Goal: Information Seeking & Learning: Check status

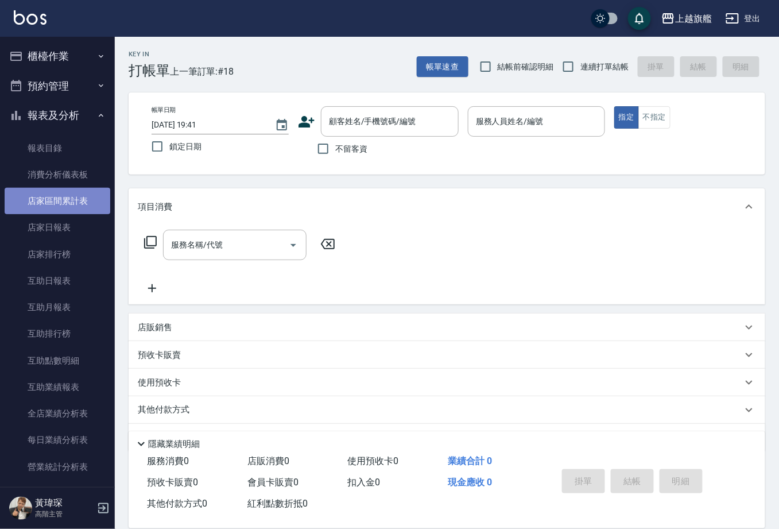
click at [82, 196] on link "店家區間累計表" at bounding box center [58, 201] width 106 height 26
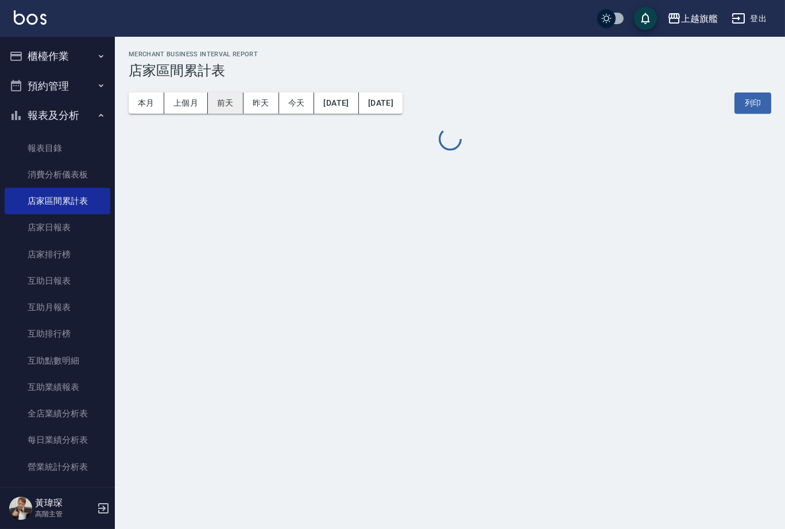
click at [209, 94] on button "前天" at bounding box center [226, 102] width 36 height 21
click at [191, 99] on button "上個月" at bounding box center [186, 102] width 44 height 21
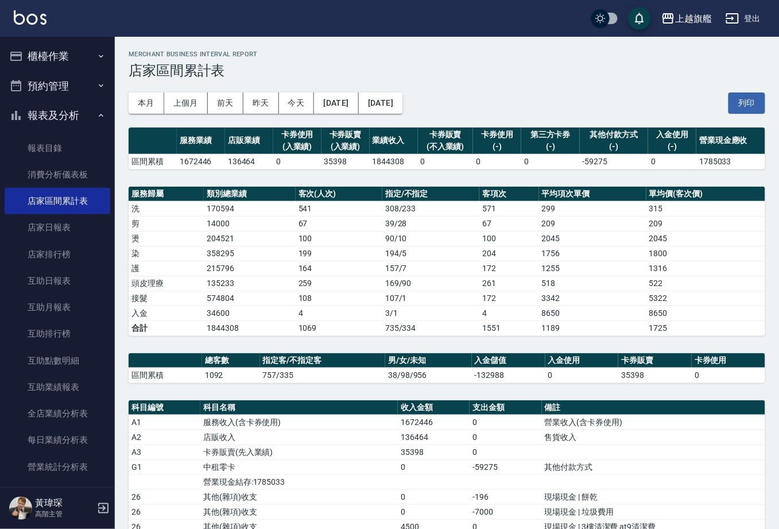
drag, startPoint x: 219, startPoint y: 3, endPoint x: 148, endPoint y: 4, distance: 71.2
click at [148, 4] on div "上越旗艦 登出" at bounding box center [389, 18] width 779 height 37
click at [683, 30] on button "上越旗艦" at bounding box center [687, 19] width 60 height 24
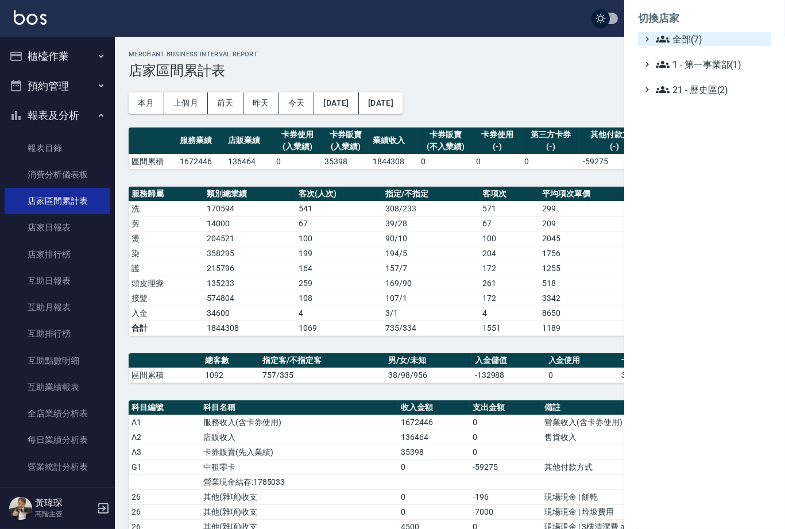
click at [683, 36] on span "全部(7)" at bounding box center [711, 39] width 111 height 14
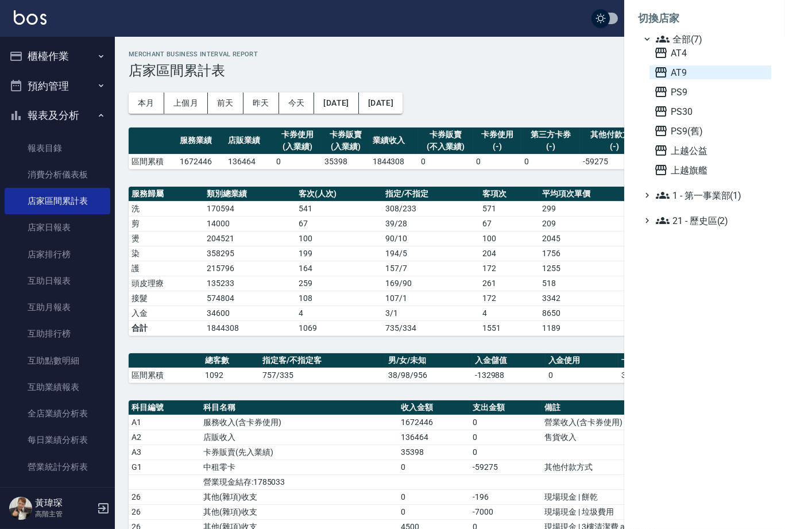
click at [684, 76] on span "AT9" at bounding box center [710, 72] width 113 height 14
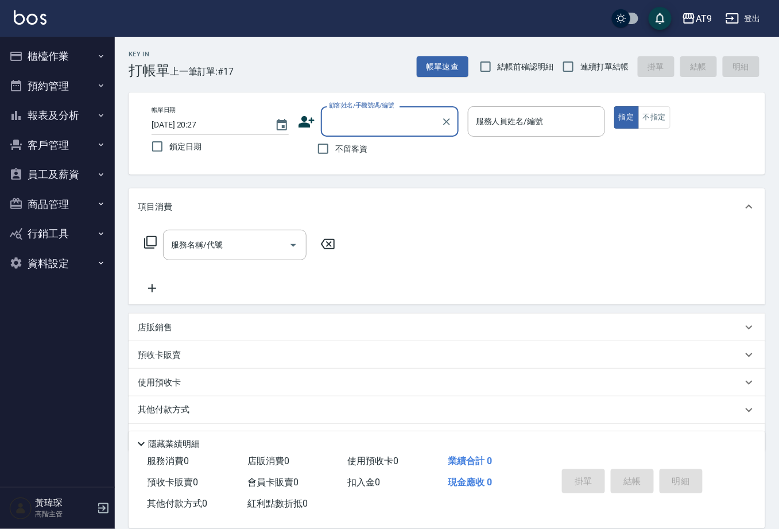
click at [86, 114] on button "報表及分析" at bounding box center [58, 115] width 106 height 30
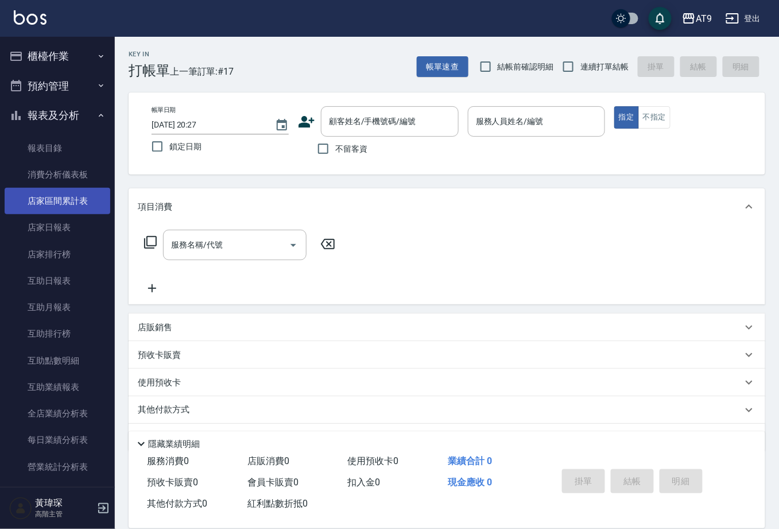
click at [79, 196] on link "店家區間累計表" at bounding box center [58, 201] width 106 height 26
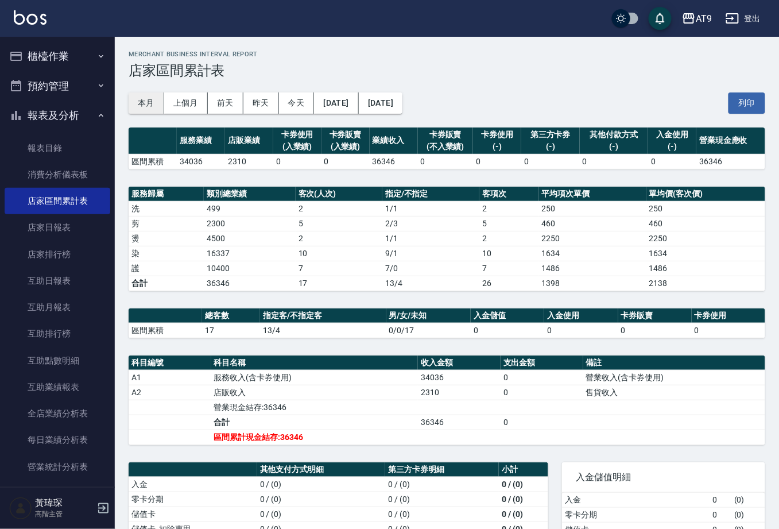
click at [147, 98] on button "本月" at bounding box center [147, 102] width 36 height 21
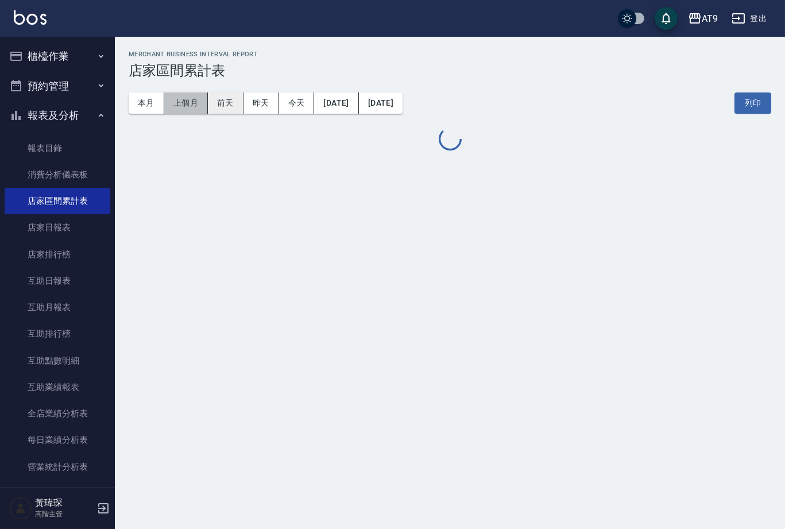
drag, startPoint x: 183, startPoint y: 96, endPoint x: 208, endPoint y: 100, distance: 25.6
click at [183, 96] on button "上個月" at bounding box center [186, 102] width 44 height 21
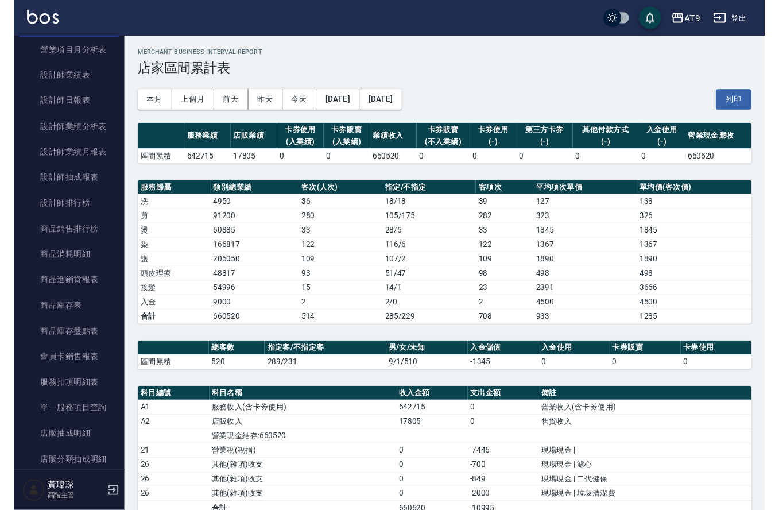
scroll to position [206, 0]
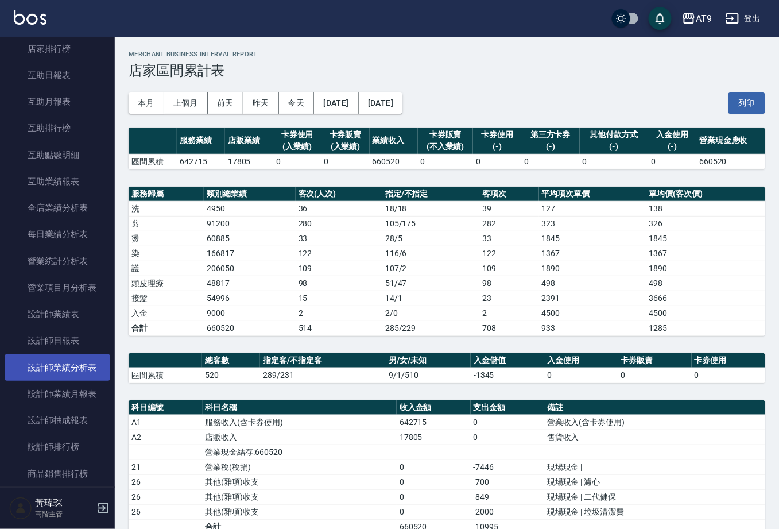
click at [87, 363] on link "設計師業績分析表" at bounding box center [58, 367] width 106 height 26
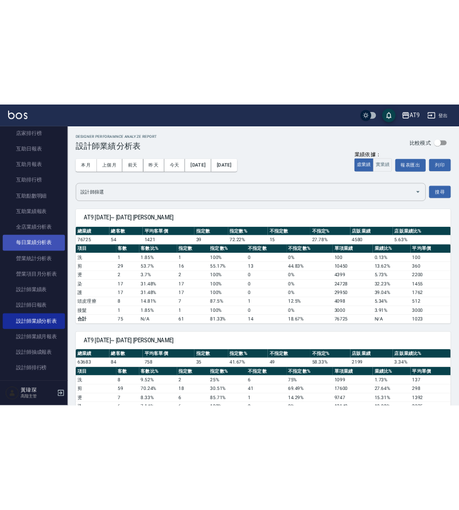
scroll to position [113, 0]
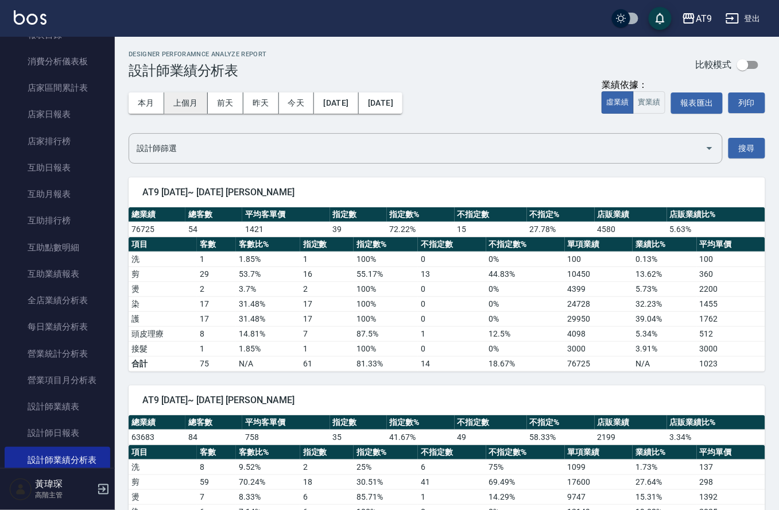
click at [185, 100] on button "上個月" at bounding box center [186, 102] width 44 height 21
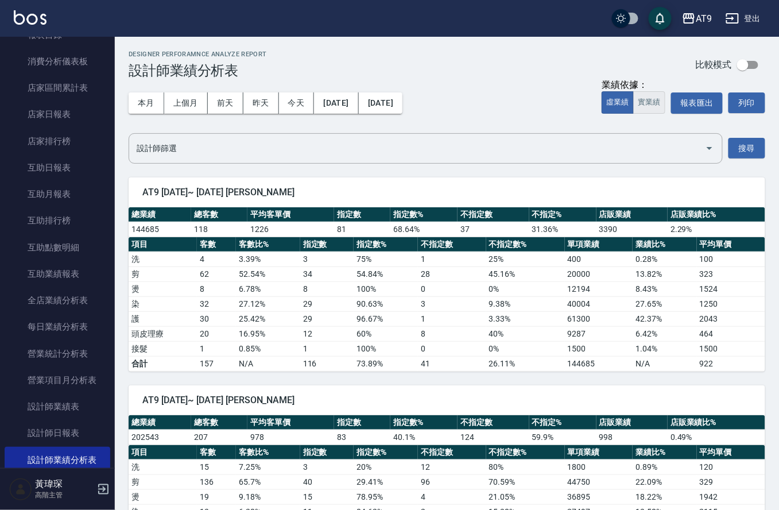
click at [656, 99] on button "實業績" at bounding box center [649, 102] width 32 height 22
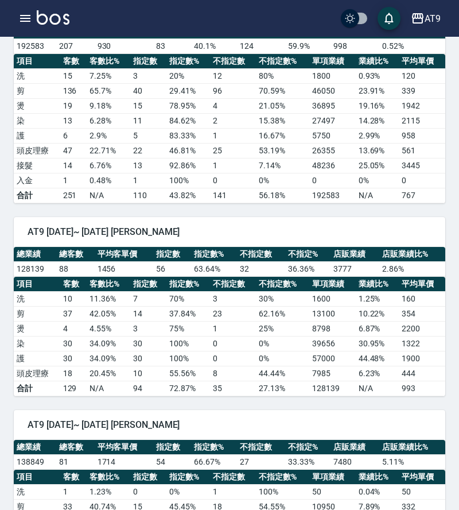
scroll to position [435, 0]
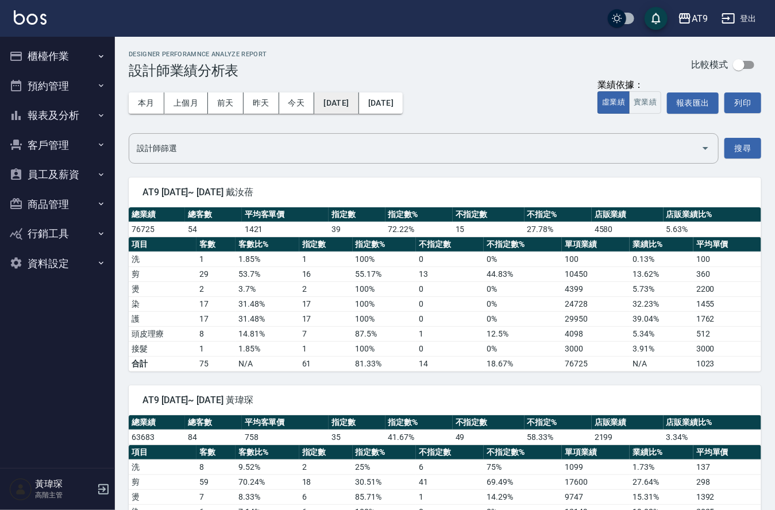
click at [354, 110] on button "[DATE]" at bounding box center [336, 102] width 44 height 21
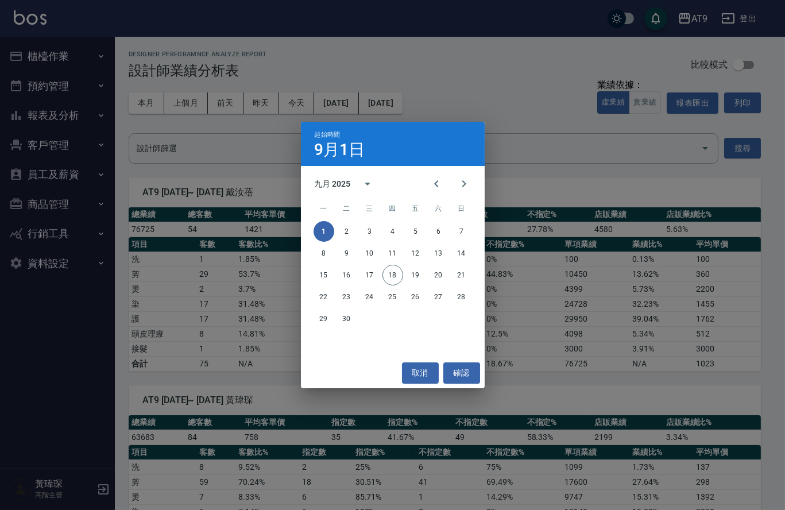
click at [330, 179] on div "九月 2025" at bounding box center [333, 184] width 36 height 12
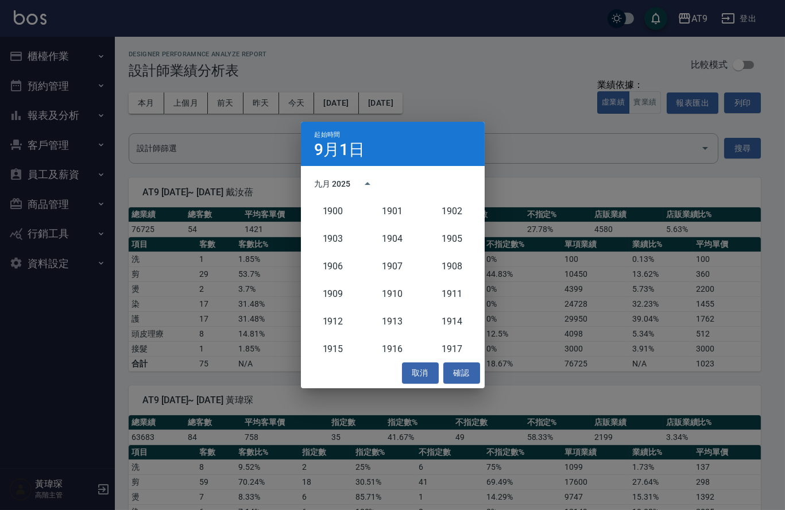
scroll to position [1062, 0]
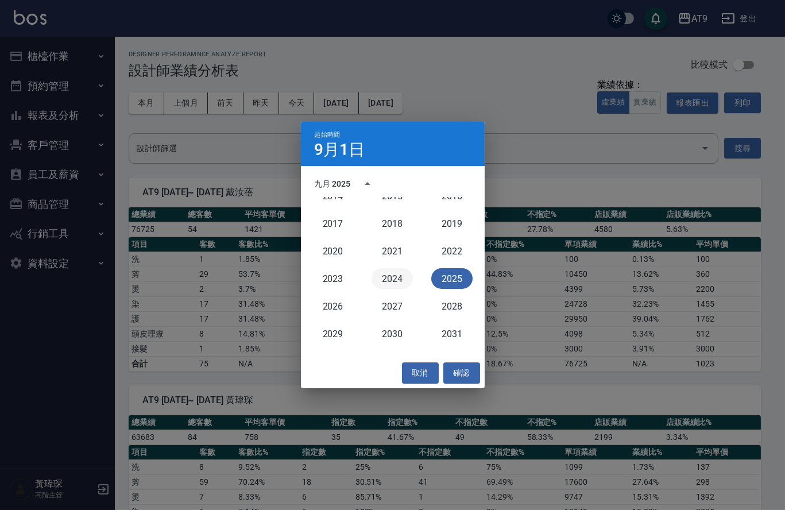
click at [394, 278] on button "2024" at bounding box center [392, 278] width 41 height 21
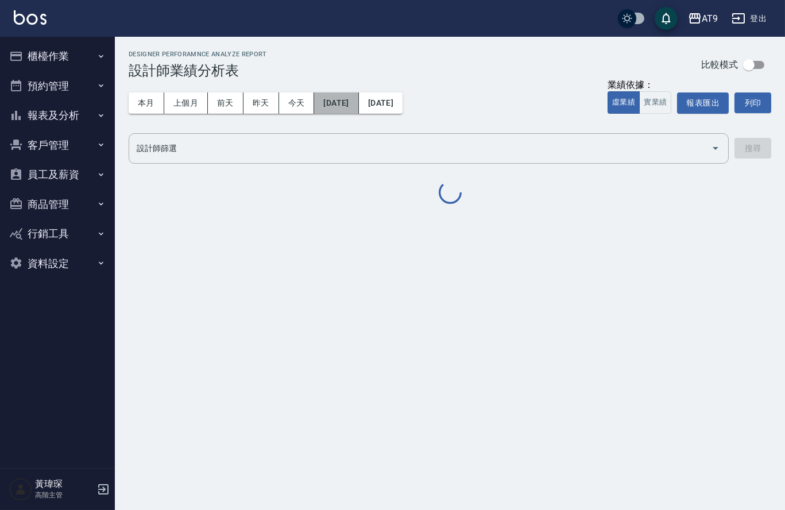
click at [355, 103] on button "[DATE]" at bounding box center [336, 102] width 44 height 21
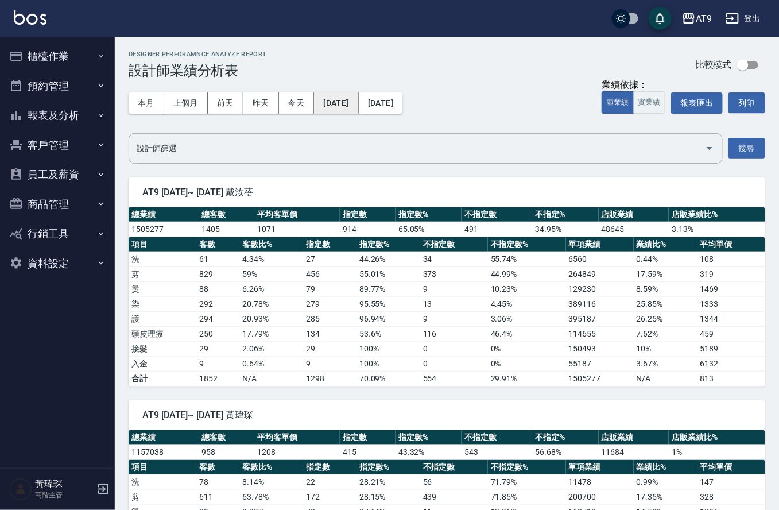
click at [353, 96] on button "[DATE]" at bounding box center [336, 102] width 44 height 21
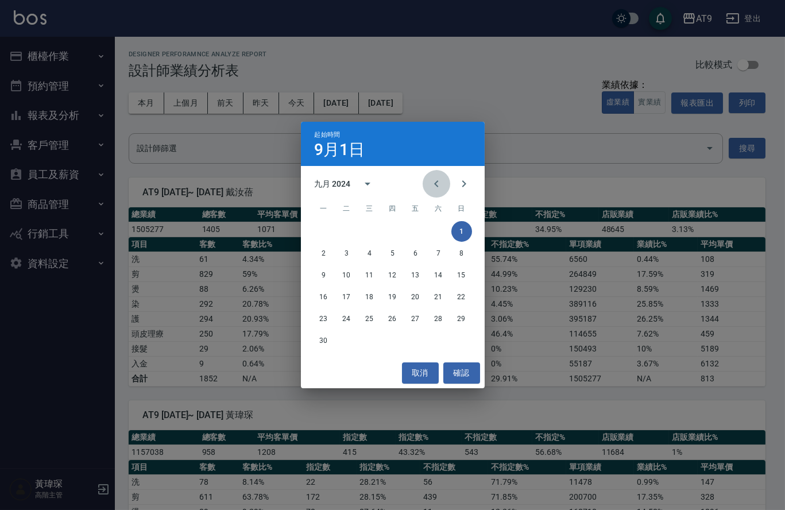
click at [438, 178] on icon "Previous month" at bounding box center [437, 184] width 14 height 14
click at [388, 234] on button "1" at bounding box center [392, 231] width 21 height 21
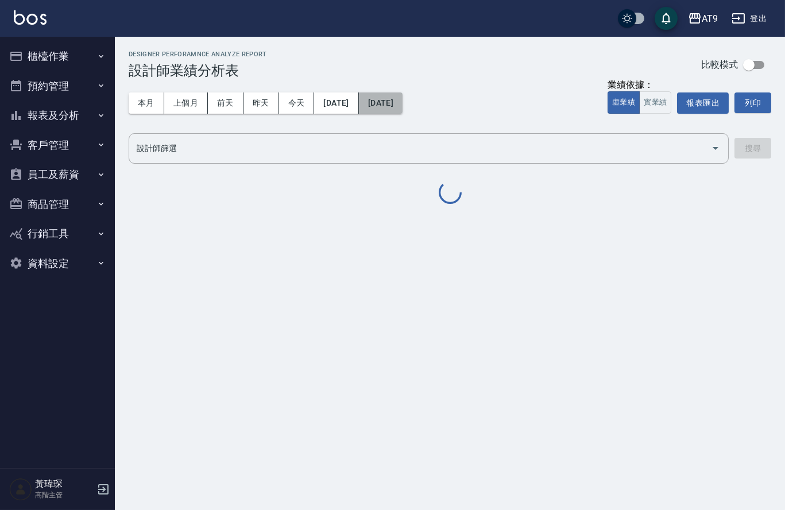
click at [403, 105] on button "[DATE]" at bounding box center [381, 102] width 44 height 21
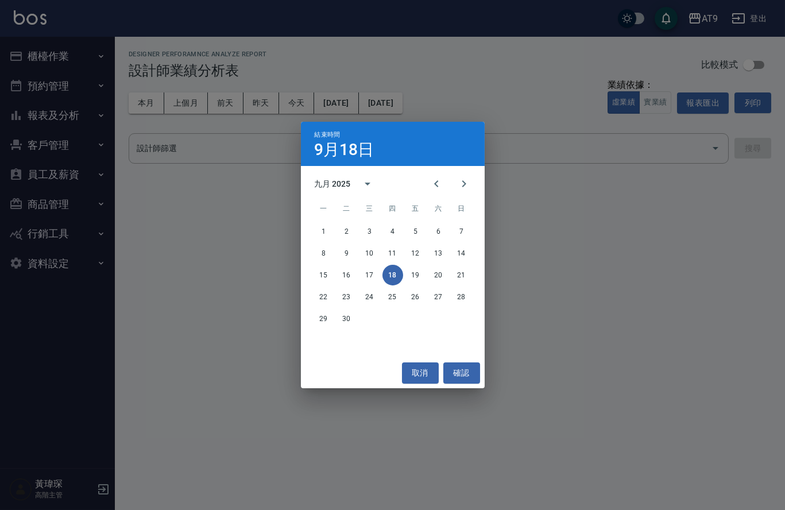
click at [345, 185] on div "九月 2025" at bounding box center [333, 184] width 36 height 12
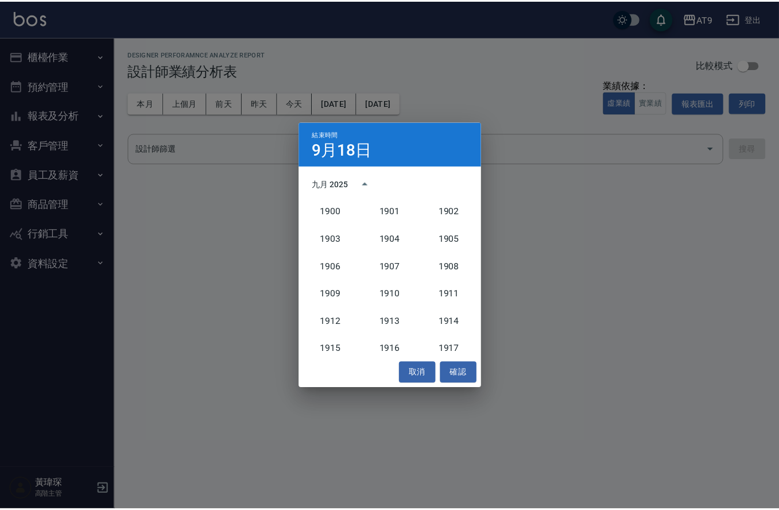
scroll to position [1062, 0]
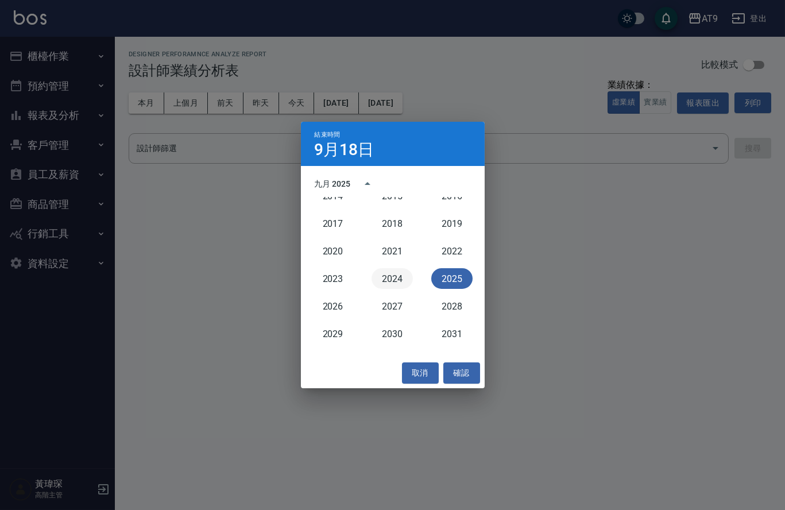
click at [401, 277] on button "2024" at bounding box center [392, 278] width 41 height 21
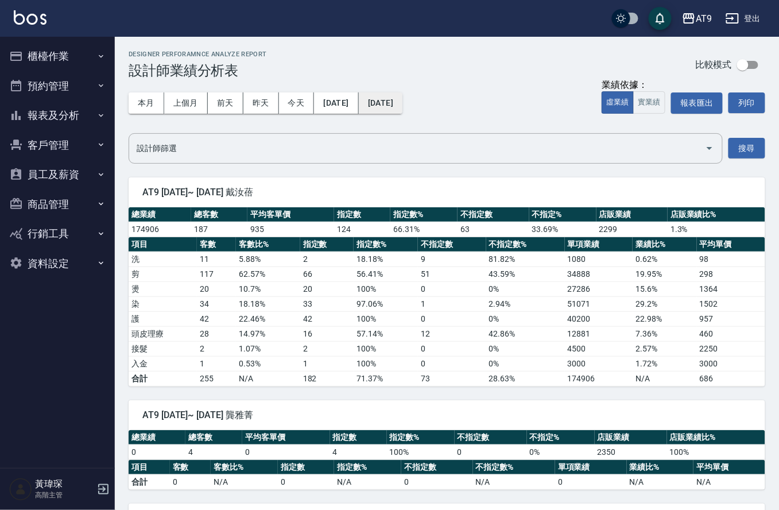
click at [403, 102] on button "[DATE]" at bounding box center [381, 102] width 44 height 21
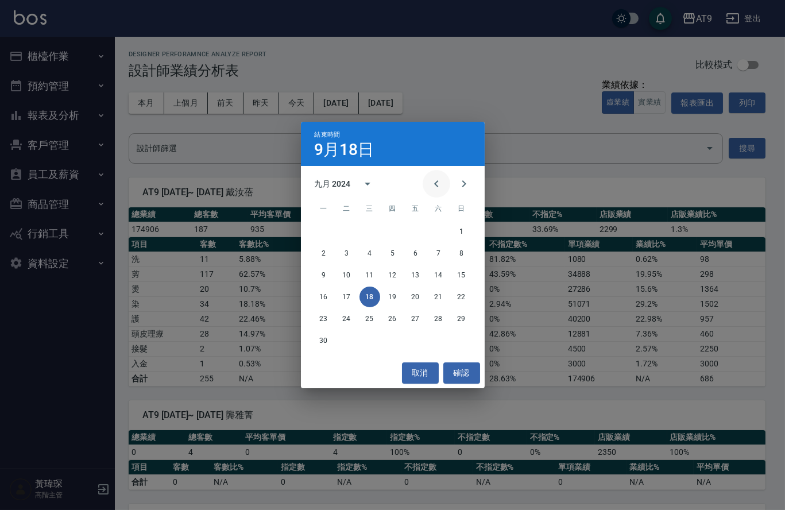
click at [434, 186] on icon "Previous month" at bounding box center [436, 183] width 4 height 7
click at [435, 322] on button "31" at bounding box center [438, 318] width 21 height 21
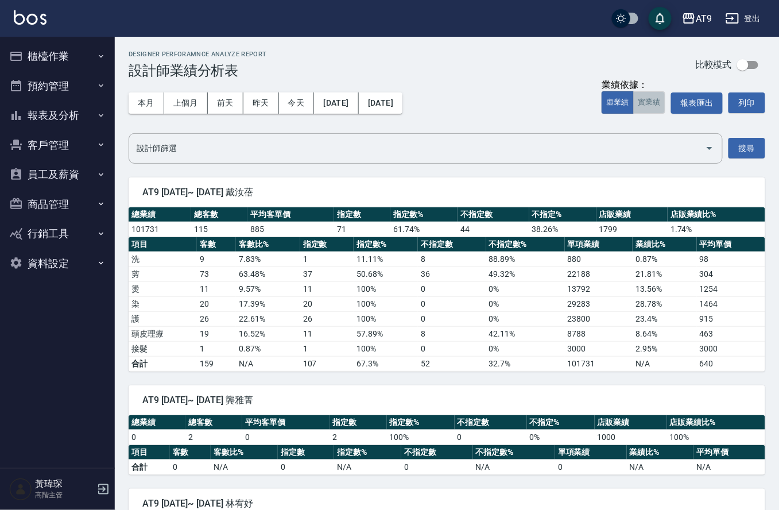
click at [652, 110] on button "實業績" at bounding box center [649, 102] width 32 height 22
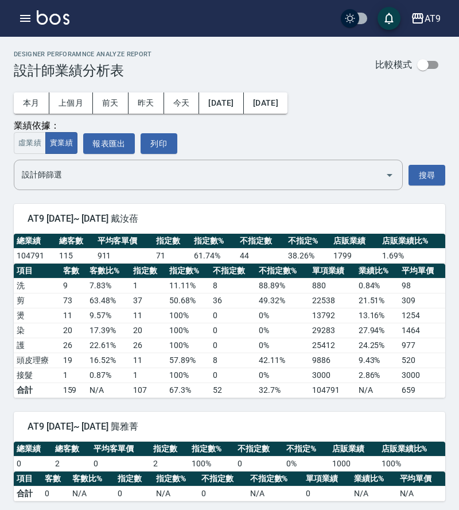
type button "TRUTH"
click at [222, 95] on button "2024/08/01" at bounding box center [221, 102] width 44 height 21
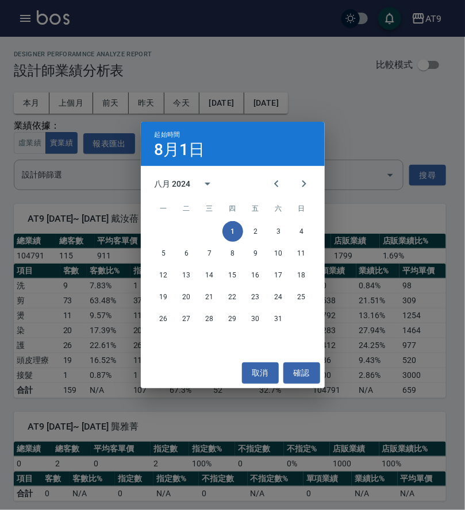
click at [403, 175] on div "起始時間 8月1日 八月 2024 一 二 三 四 五 六 日 1 2 3 4 5 6 7 8 9 10 11 12 13 14 15 16 17 18 19…" at bounding box center [232, 255] width 465 height 510
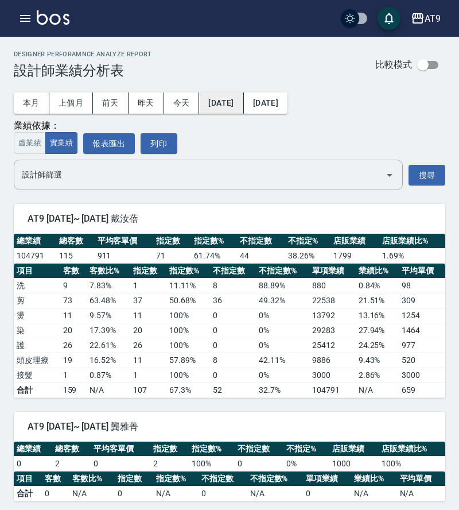
click at [233, 98] on button "2024/08/01" at bounding box center [221, 102] width 44 height 21
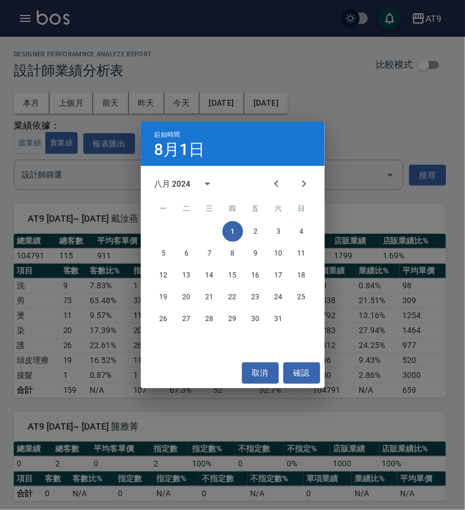
click at [174, 182] on div "八月 2024" at bounding box center [172, 184] width 36 height 12
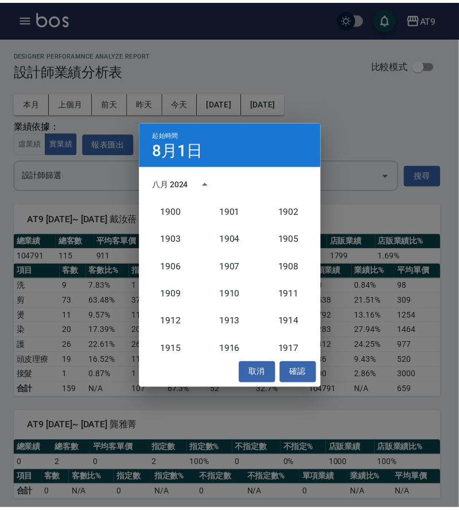
scroll to position [1062, 0]
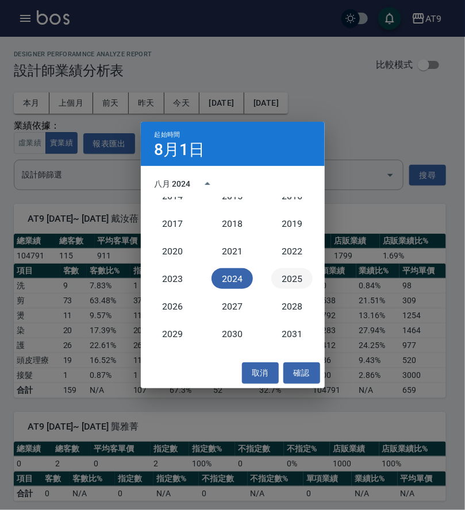
click at [291, 273] on button "2025" at bounding box center [291, 278] width 41 height 21
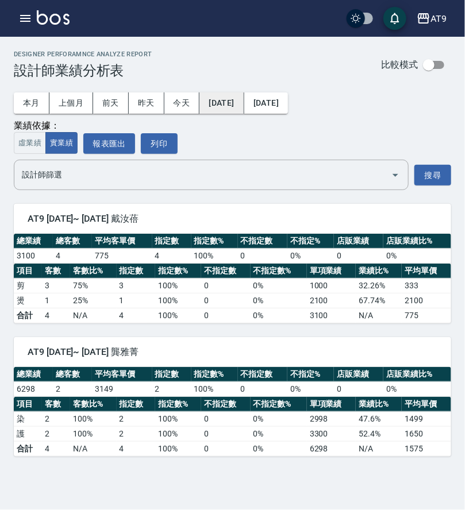
click at [223, 107] on button "[DATE]" at bounding box center [221, 102] width 44 height 21
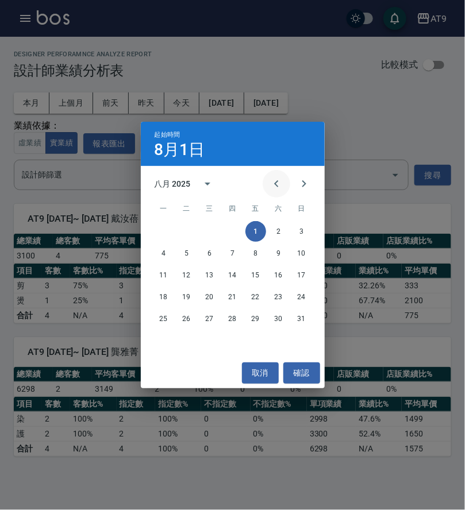
click at [269, 189] on icon "Previous month" at bounding box center [276, 184] width 14 height 14
click at [188, 232] on button "1" at bounding box center [186, 231] width 21 height 21
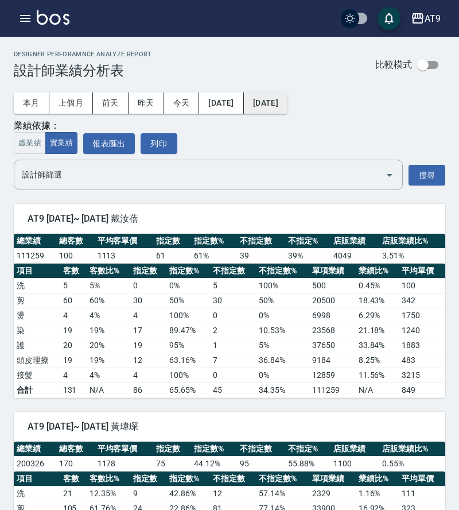
click at [284, 106] on button "[DATE]" at bounding box center [266, 102] width 44 height 21
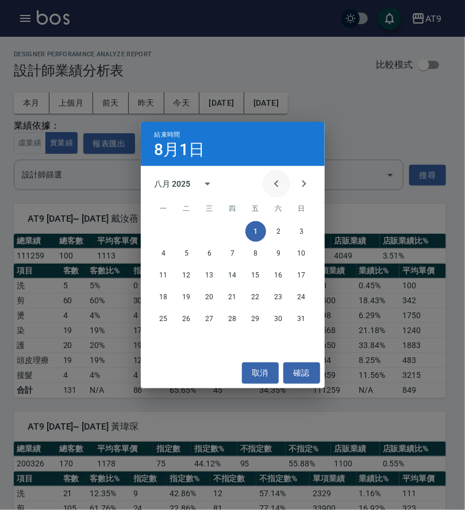
click at [277, 182] on icon "Previous month" at bounding box center [276, 184] width 14 height 14
click at [231, 320] on button "31" at bounding box center [232, 318] width 21 height 21
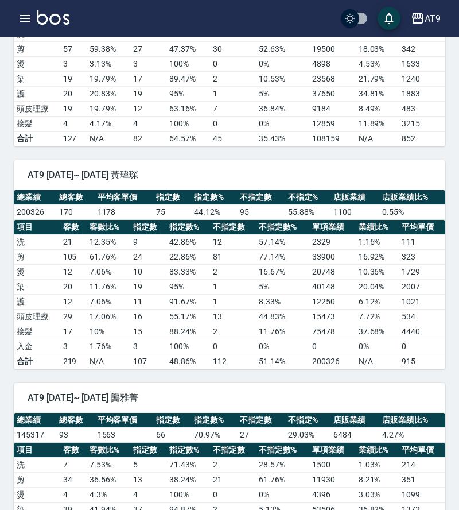
scroll to position [365, 0]
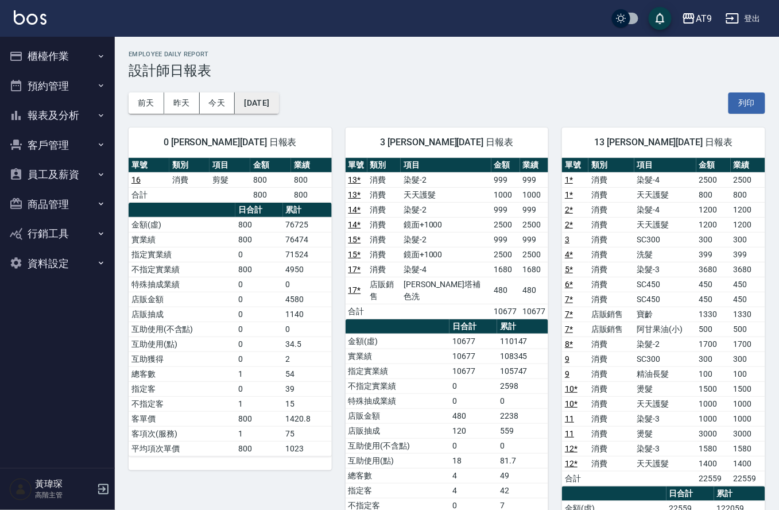
click at [278, 98] on button "[DATE]" at bounding box center [257, 102] width 44 height 21
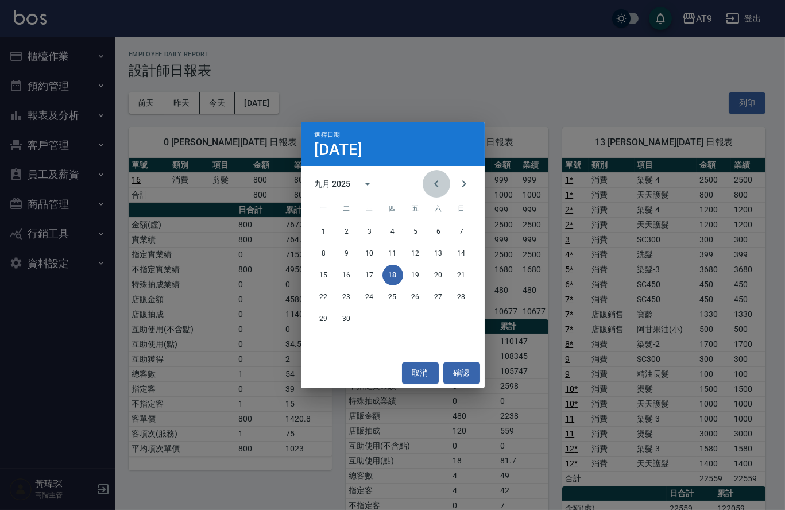
click at [430, 186] on icon "Previous month" at bounding box center [437, 184] width 14 height 14
click at [455, 319] on button "31" at bounding box center [461, 318] width 21 height 21
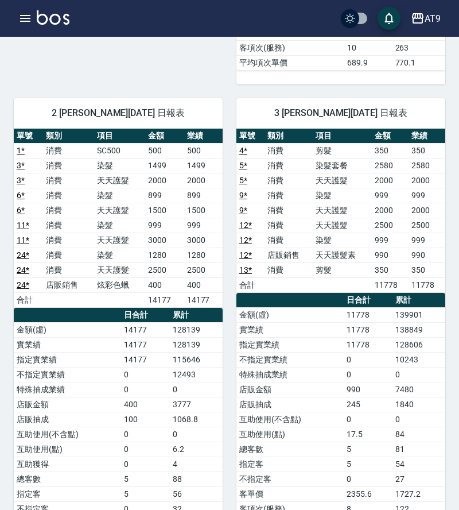
scroll to position [523, 0]
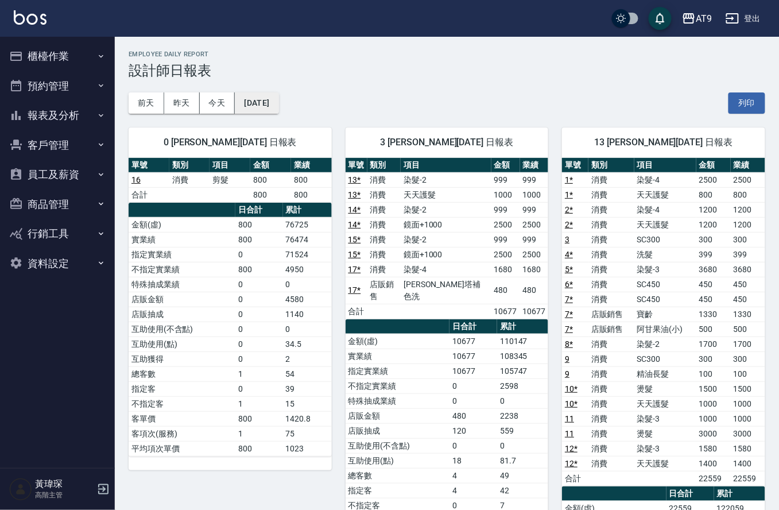
click at [260, 100] on button "[DATE]" at bounding box center [257, 102] width 44 height 21
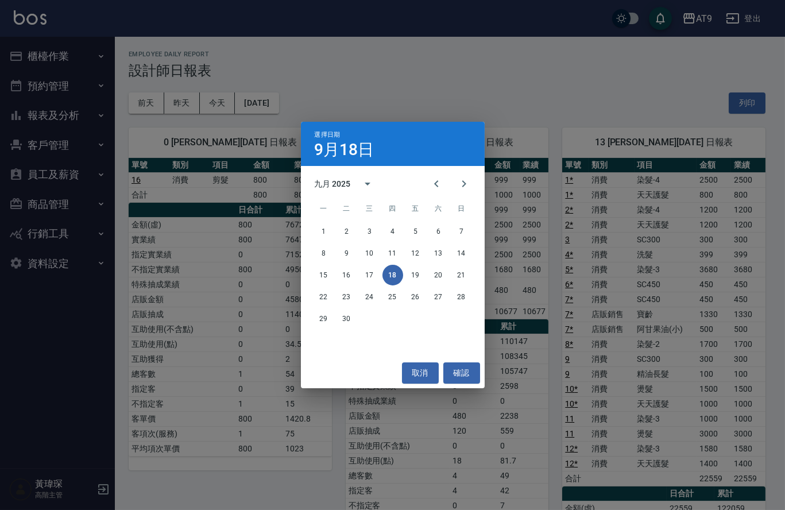
click at [334, 179] on div "九月 2025" at bounding box center [333, 184] width 36 height 12
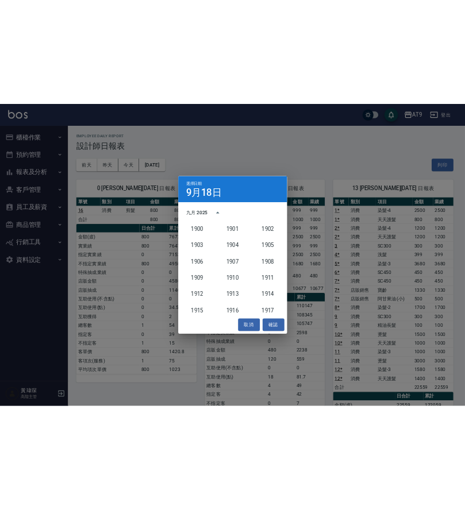
scroll to position [1062, 0]
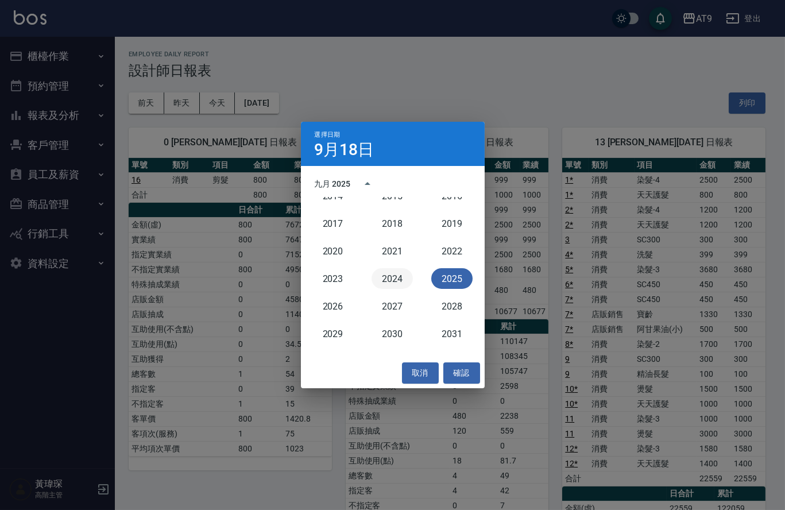
click at [403, 270] on button "2024" at bounding box center [392, 278] width 41 height 21
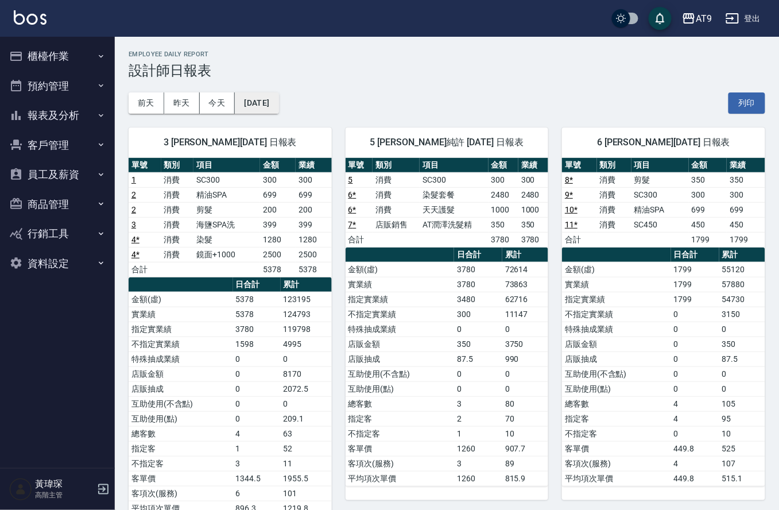
click at [278, 100] on button "[DATE]" at bounding box center [257, 102] width 44 height 21
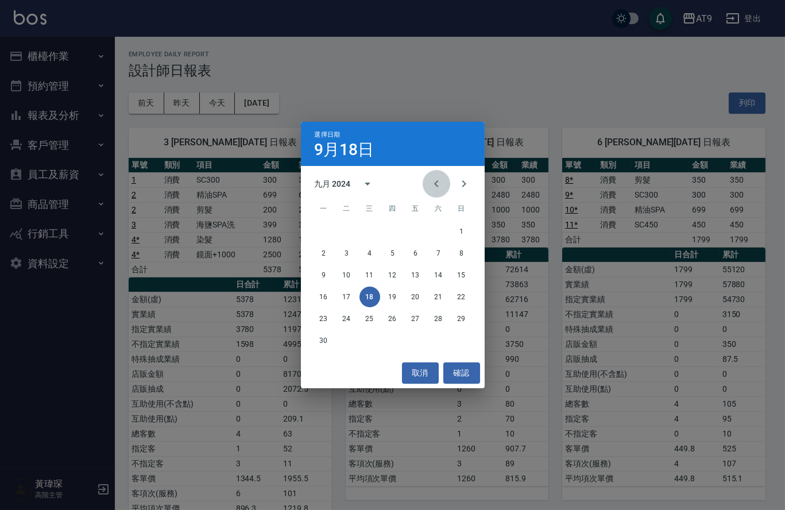
click at [430, 191] on icon "Previous month" at bounding box center [437, 184] width 14 height 14
click at [439, 318] on button "31" at bounding box center [438, 318] width 21 height 21
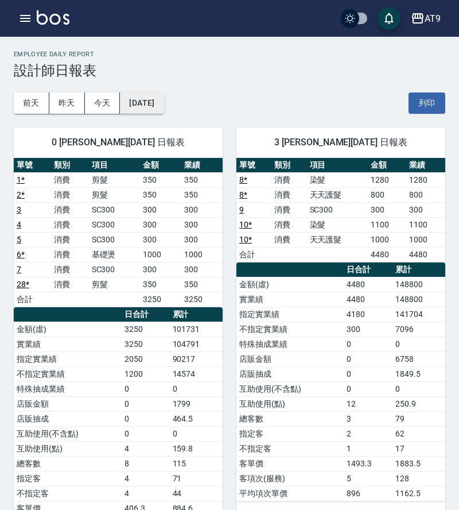
click at [154, 99] on button "[DATE]" at bounding box center [142, 102] width 44 height 21
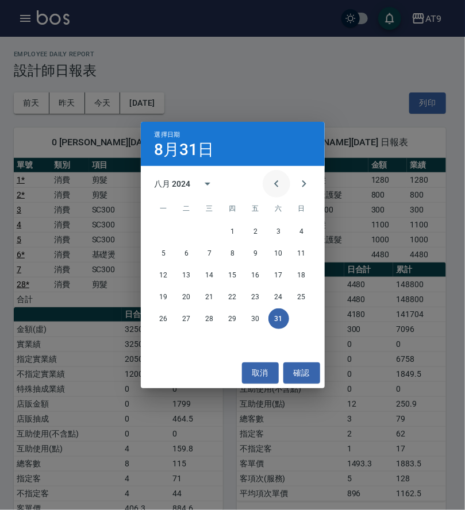
click at [269, 184] on icon "Previous month" at bounding box center [276, 184] width 14 height 14
click at [187, 188] on div "六月 2024" at bounding box center [172, 184] width 36 height 12
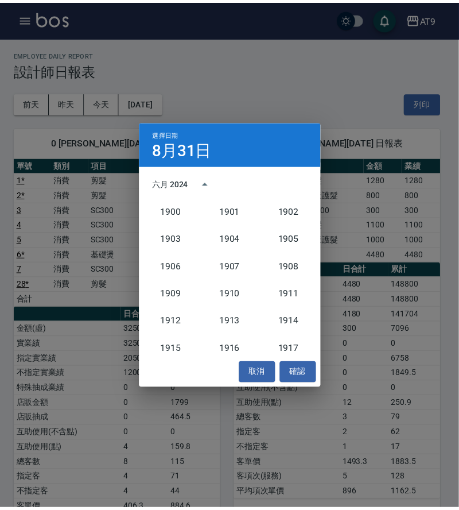
scroll to position [1062, 0]
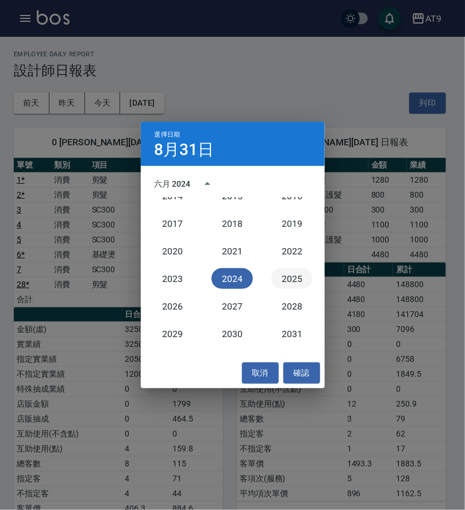
click at [286, 278] on button "2025" at bounding box center [291, 278] width 41 height 21
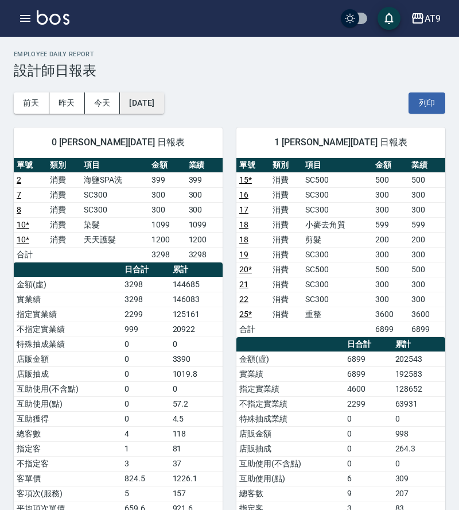
click at [155, 100] on button "[DATE]" at bounding box center [142, 102] width 44 height 21
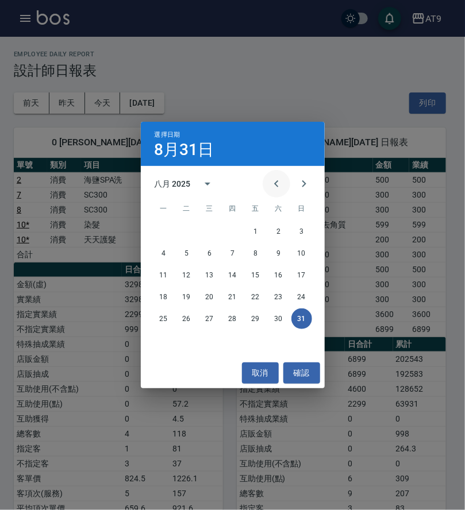
click at [270, 188] on icon "Previous month" at bounding box center [276, 184] width 14 height 14
click at [237, 323] on button "31" at bounding box center [232, 318] width 21 height 21
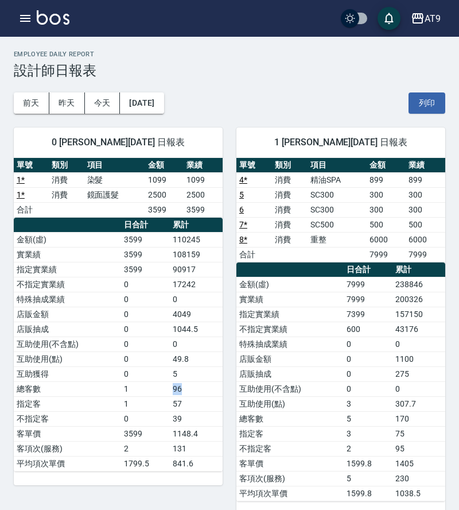
drag, startPoint x: 189, startPoint y: 378, endPoint x: 150, endPoint y: 378, distance: 38.5
click at [150, 381] on tr "總客數 1 96" at bounding box center [118, 388] width 209 height 15
click at [228, 412] on div "1 [PERSON_NAME][DATE] 日報表 單號 類別 項目 金額 業績 4 * 消費 精油SPA 899 899 5 消費 SC300 300 30…" at bounding box center [334, 314] width 223 height 401
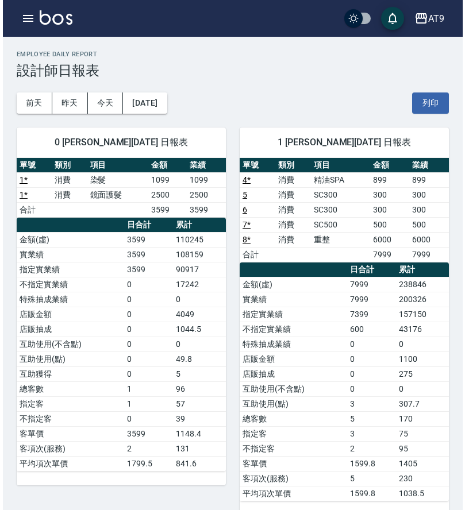
scroll to position [9, 0]
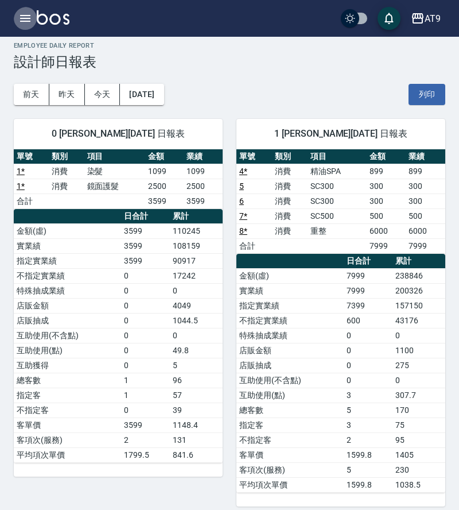
click at [32, 25] on icon "button" at bounding box center [25, 18] width 14 height 14
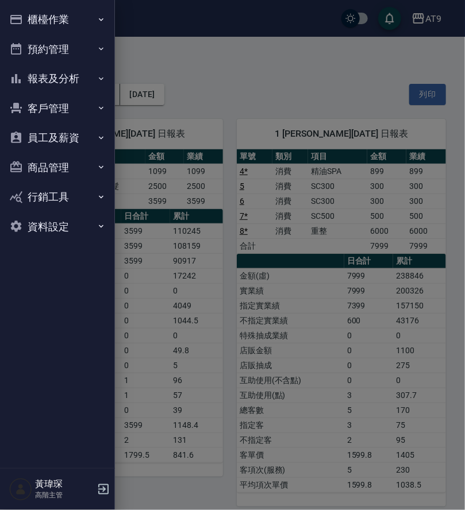
click at [52, 137] on button "員工及薪資" at bounding box center [58, 138] width 106 height 30
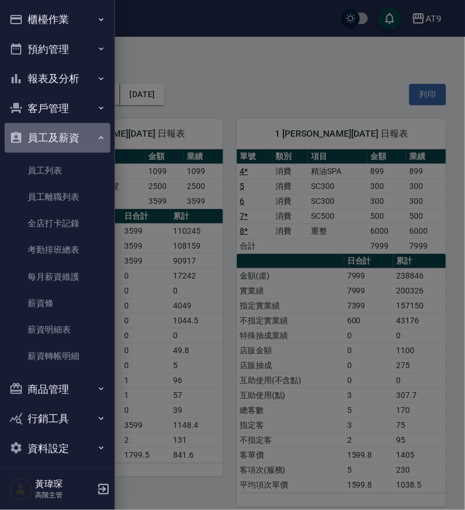
click at [62, 136] on button "員工及薪資" at bounding box center [58, 138] width 106 height 30
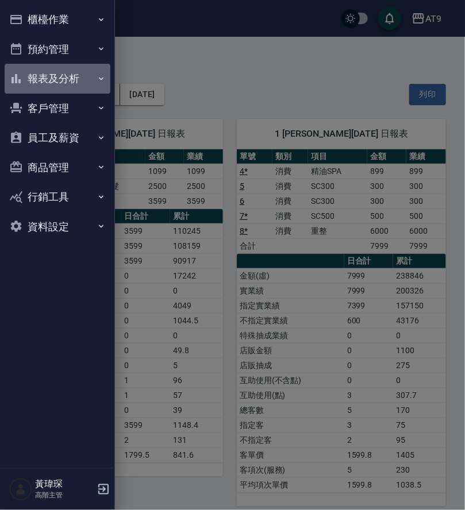
click at [76, 79] on button "報表及分析" at bounding box center [58, 79] width 106 height 30
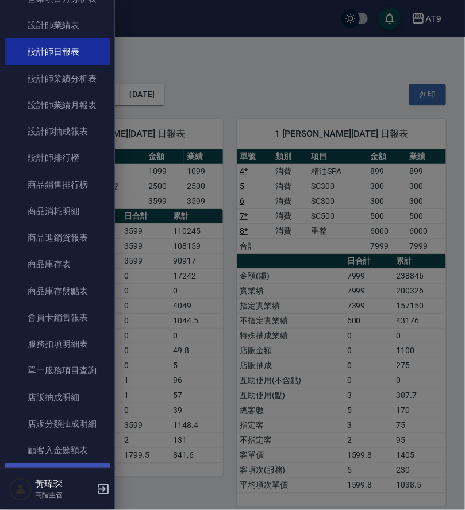
scroll to position [541, 0]
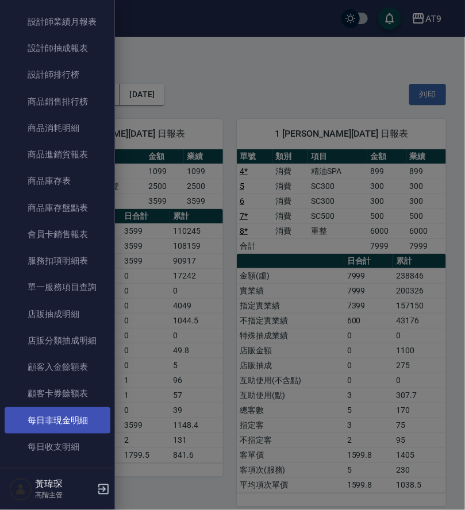
click at [69, 414] on link "每日非現金明細" at bounding box center [58, 420] width 106 height 26
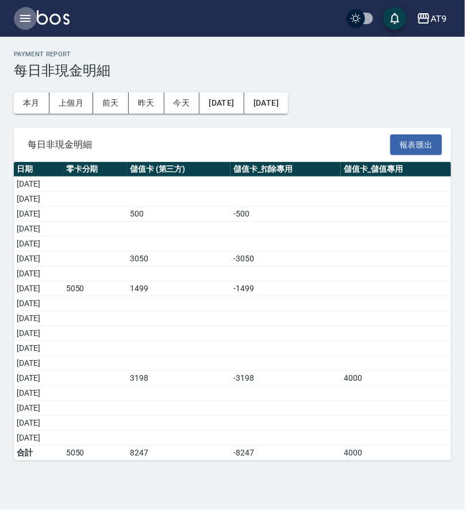
click at [32, 20] on icon "button" at bounding box center [25, 18] width 14 height 14
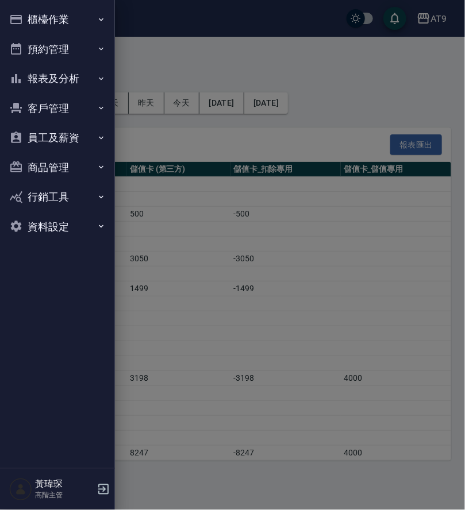
click at [79, 83] on button "報表及分析" at bounding box center [58, 79] width 106 height 30
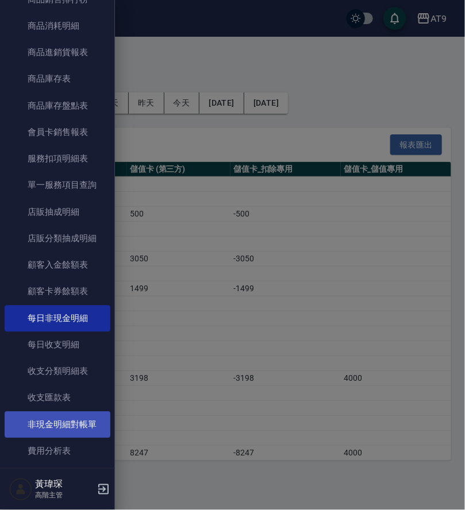
scroll to position [898, 0]
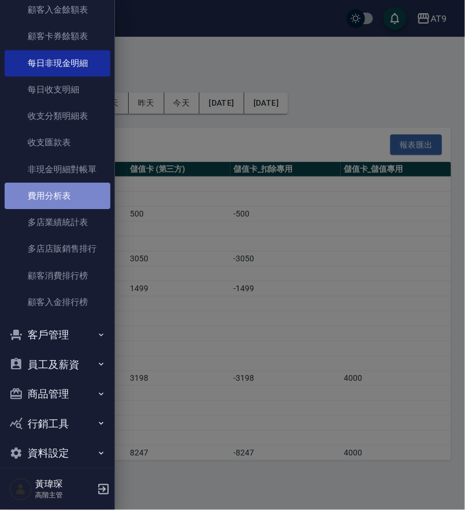
click at [75, 183] on link "費用分析表" at bounding box center [58, 196] width 106 height 26
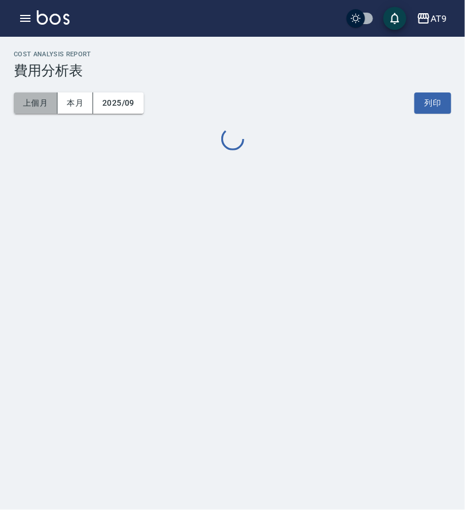
click at [22, 102] on button "上個月" at bounding box center [36, 102] width 44 height 21
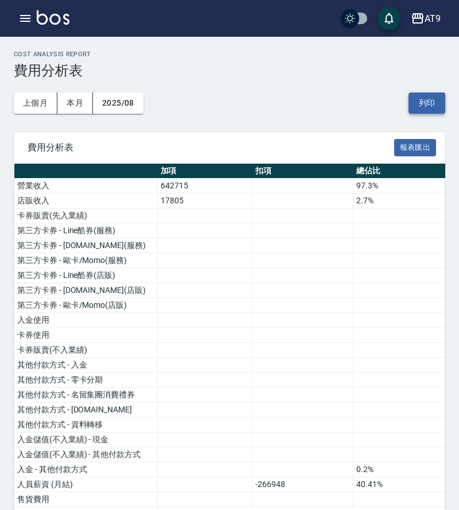
click at [418, 103] on button "列印" at bounding box center [427, 102] width 37 height 21
click at [420, 151] on button "報表匯出" at bounding box center [415, 148] width 42 height 18
click at [31, 13] on icon "button" at bounding box center [25, 18] width 14 height 14
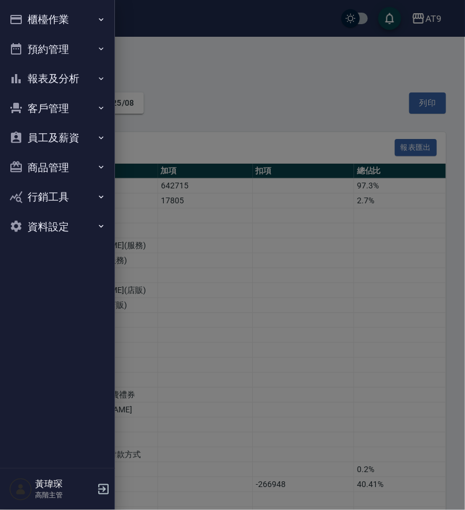
click at [78, 67] on button "報表及分析" at bounding box center [58, 79] width 106 height 30
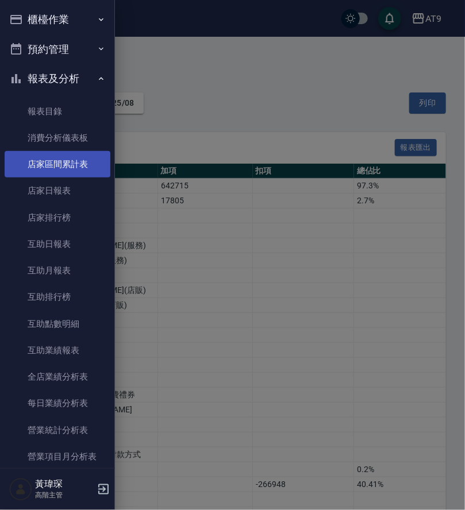
click at [78, 162] on link "店家區間累計表" at bounding box center [58, 164] width 106 height 26
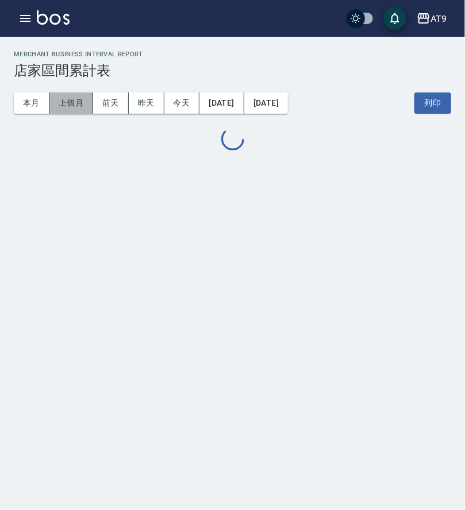
click at [80, 104] on button "上個月" at bounding box center [71, 102] width 44 height 21
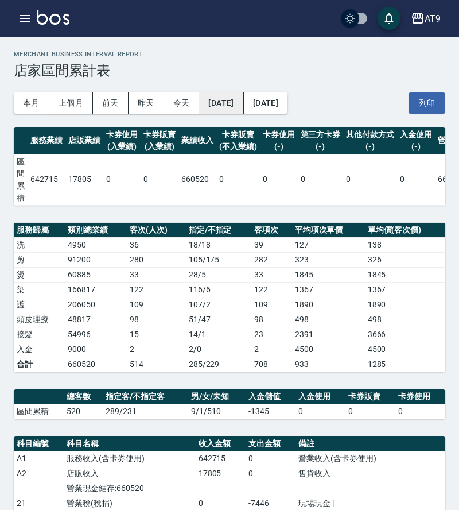
click at [243, 111] on button "[DATE]" at bounding box center [221, 102] width 44 height 21
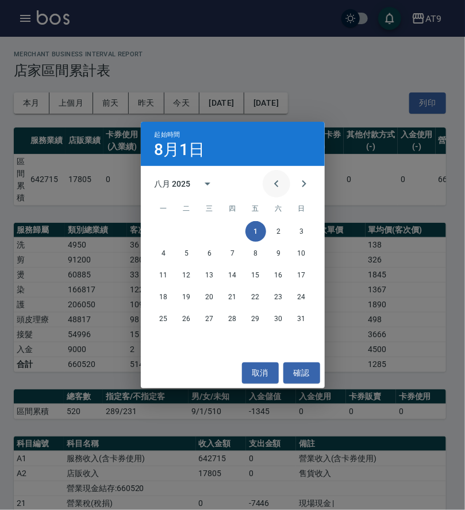
click at [269, 184] on icon "Previous month" at bounding box center [276, 184] width 14 height 14
click at [181, 233] on button "1" at bounding box center [186, 231] width 21 height 21
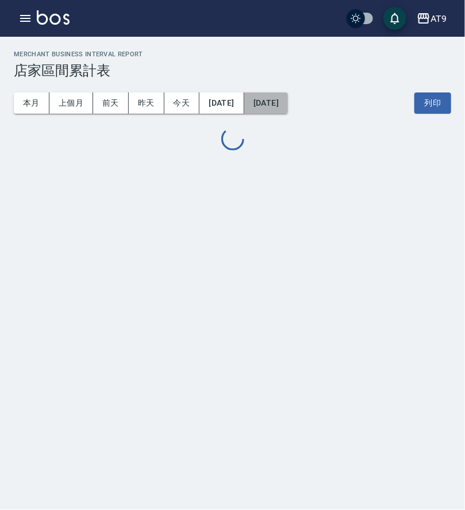
click at [288, 96] on button "[DATE]" at bounding box center [266, 102] width 44 height 21
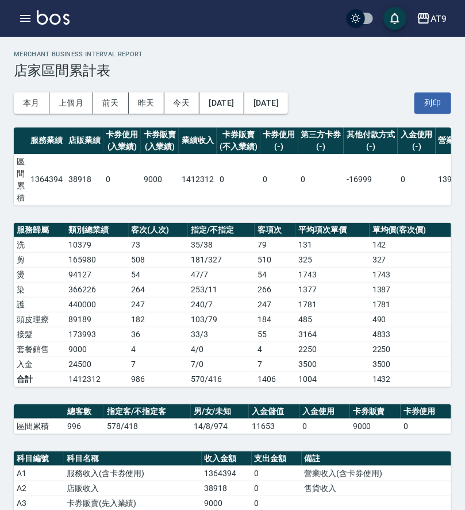
click at [276, 177] on td "0" at bounding box center [279, 179] width 38 height 51
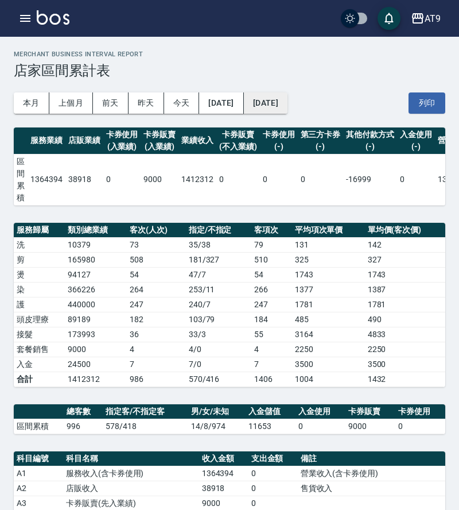
click at [288, 96] on button "[DATE]" at bounding box center [266, 102] width 44 height 21
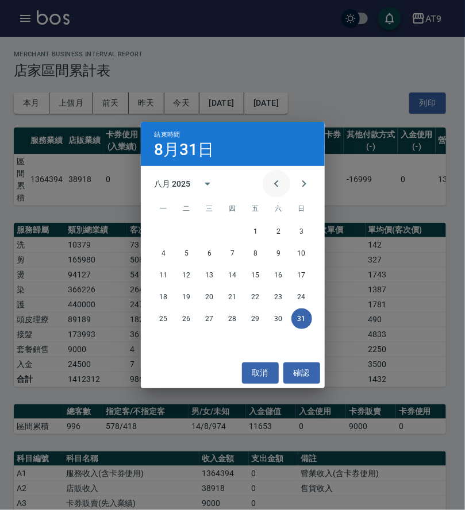
click at [275, 189] on icon "Previous month" at bounding box center [276, 184] width 14 height 14
click at [229, 322] on button "31" at bounding box center [232, 318] width 21 height 21
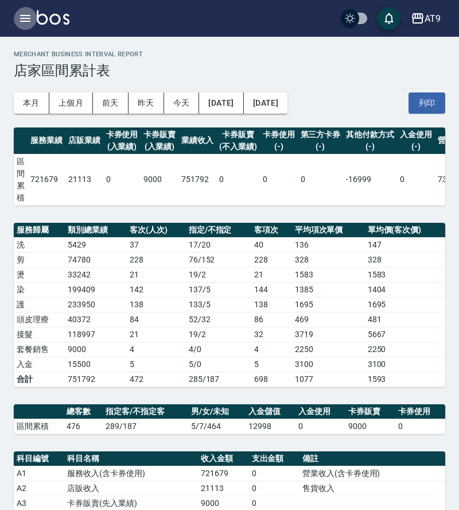
click at [29, 17] on icon "button" at bounding box center [25, 18] width 14 height 14
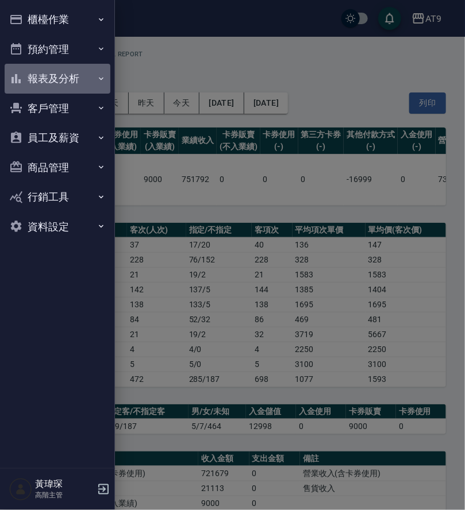
click at [77, 82] on button "報表及分析" at bounding box center [58, 79] width 106 height 30
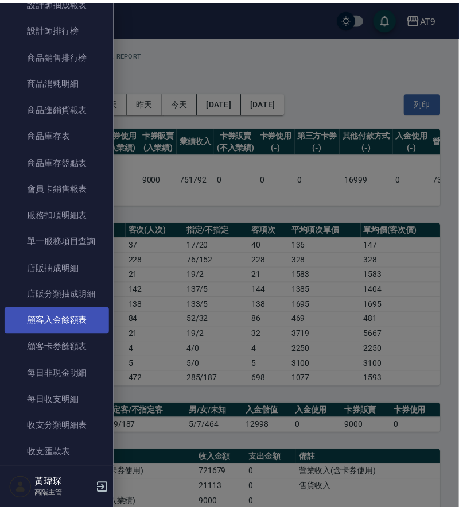
scroll to position [889, 0]
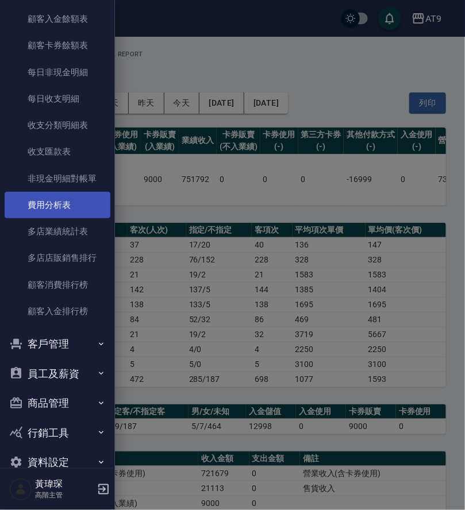
click at [78, 200] on link "費用分析表" at bounding box center [58, 205] width 106 height 26
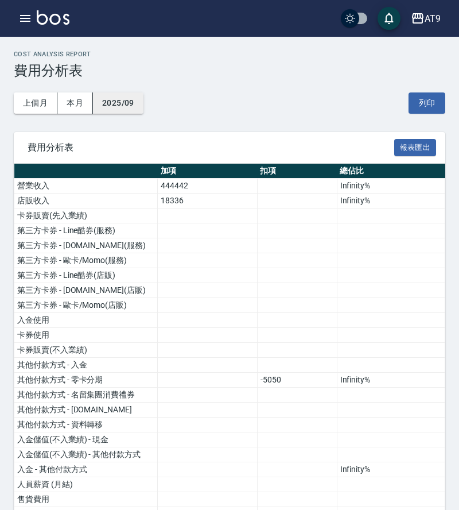
click at [130, 105] on button "2025/09" at bounding box center [118, 102] width 51 height 21
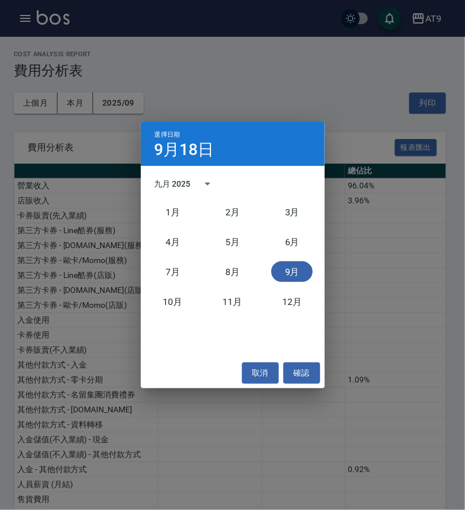
click at [71, 99] on div "選擇日期 [DATE] 九月 2025 [DATE]月 [DATE]月 [DATE]月 [DATE]月 [DATE]月 [DATE]月 取消 確認" at bounding box center [232, 255] width 465 height 510
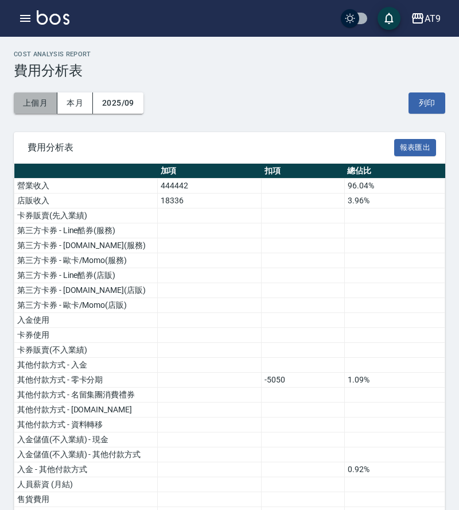
click at [34, 100] on button "上個月" at bounding box center [36, 102] width 44 height 21
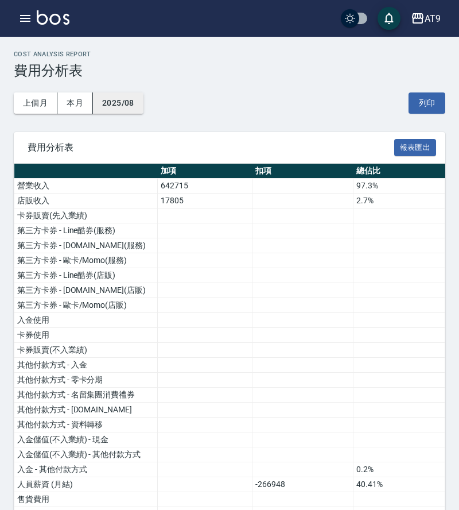
click at [117, 107] on button "2025/08" at bounding box center [118, 102] width 51 height 21
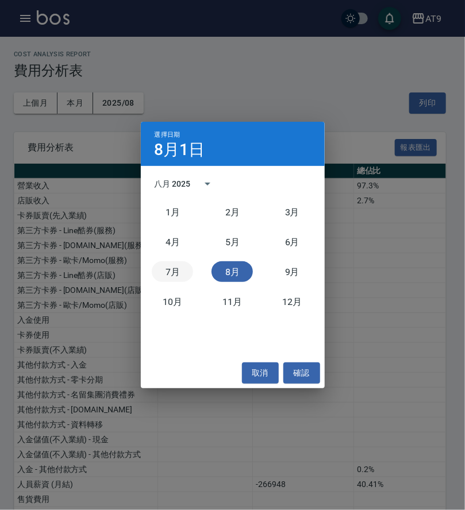
click at [171, 274] on button "7月" at bounding box center [172, 271] width 41 height 21
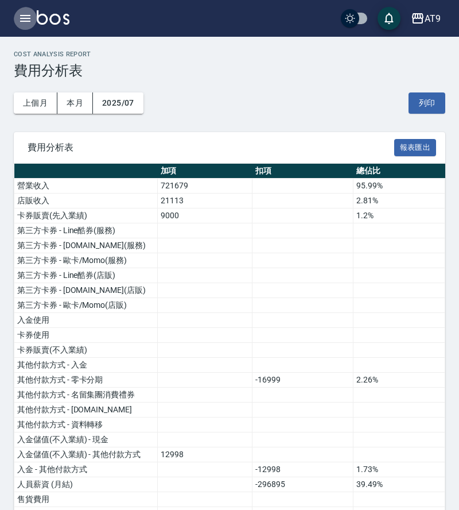
click at [18, 18] on icon "button" at bounding box center [25, 18] width 14 height 14
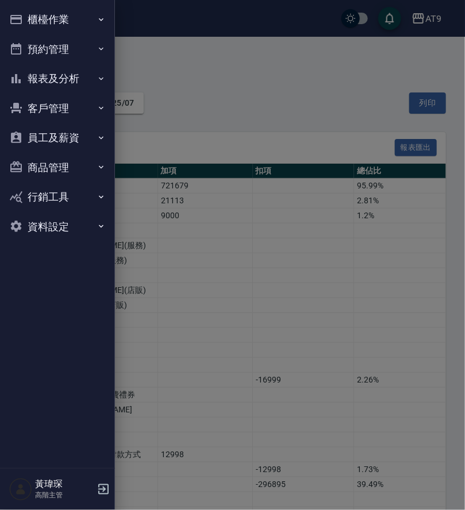
click at [55, 79] on button "報表及分析" at bounding box center [58, 79] width 106 height 30
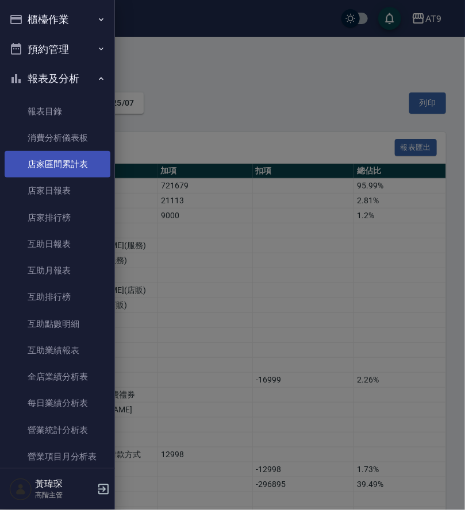
click at [86, 151] on link "店家區間累計表" at bounding box center [58, 164] width 106 height 26
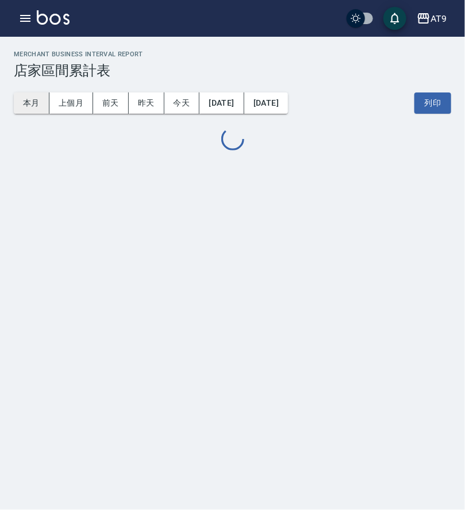
click at [38, 105] on button "本月" at bounding box center [32, 102] width 36 height 21
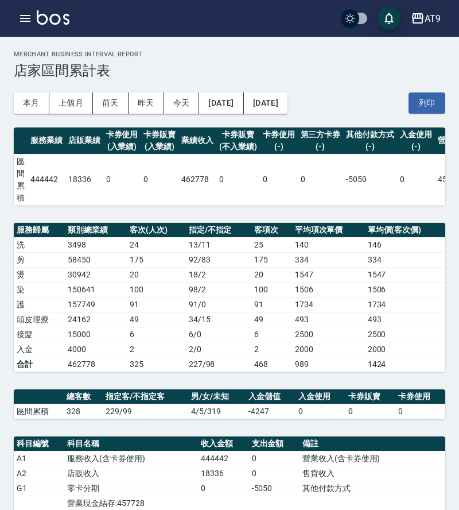
click at [24, 27] on button "button" at bounding box center [25, 18] width 23 height 23
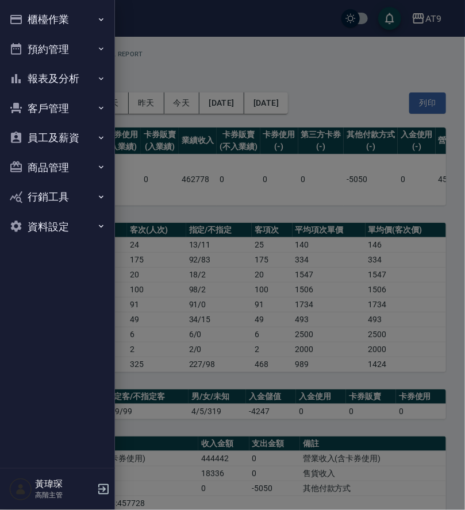
click at [76, 76] on button "報表及分析" at bounding box center [58, 79] width 106 height 30
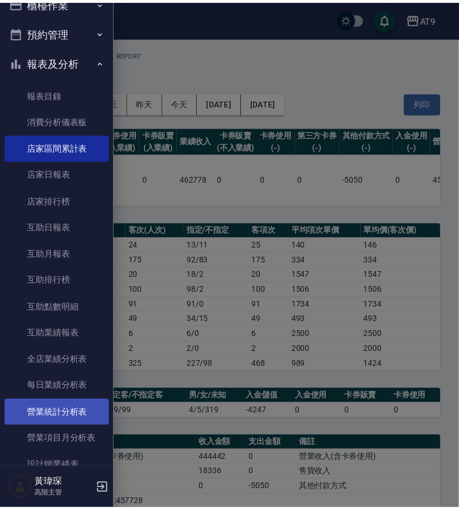
scroll to position [133, 0]
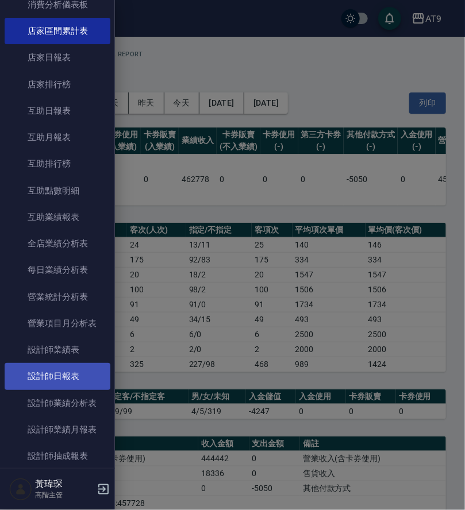
click at [75, 374] on link "設計師日報表" at bounding box center [58, 376] width 106 height 26
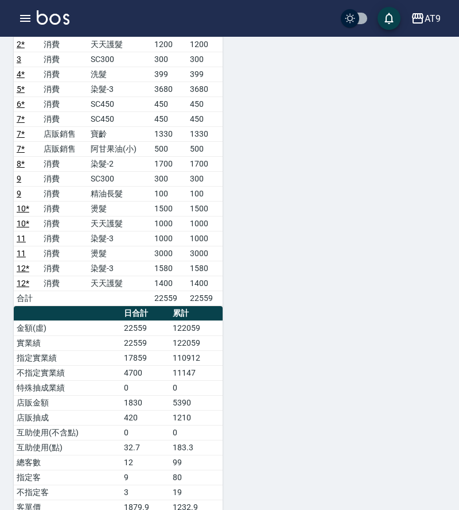
scroll to position [656, 0]
